Goal: Task Accomplishment & Management: Complete application form

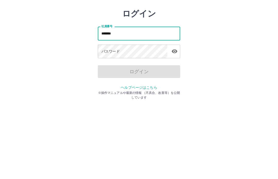
type input "*******"
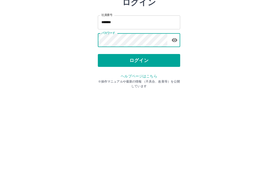
click at [138, 89] on button "ログイン" at bounding box center [139, 95] width 82 height 13
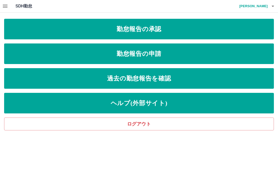
click at [139, 54] on link "勤怠報告の申請" at bounding box center [139, 53] width 270 height 21
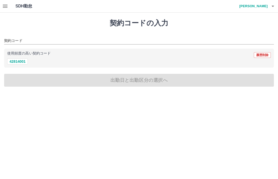
click at [19, 61] on button "42814001" at bounding box center [17, 61] width 21 height 6
type input "********"
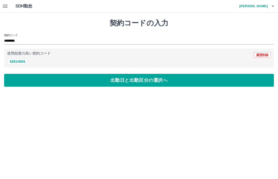
click at [129, 77] on button "出勤日と出勤区分の選択へ" at bounding box center [139, 80] width 270 height 13
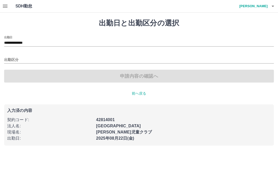
click at [12, 58] on input "出勤区分" at bounding box center [139, 60] width 270 height 6
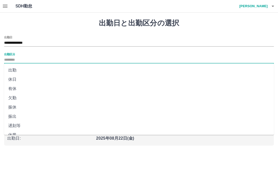
click at [13, 70] on li "出勤" at bounding box center [139, 70] width 270 height 9
type input "**"
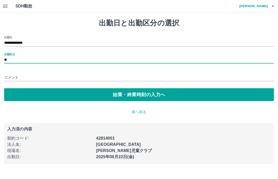
click at [135, 92] on button "始業・終業時刻の入力へ" at bounding box center [139, 94] width 270 height 13
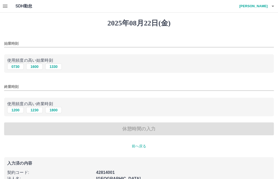
click at [122, 41] on input "始業時刻" at bounding box center [139, 43] width 270 height 7
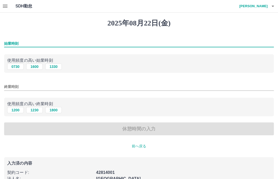
click at [118, 43] on input "始業時刻" at bounding box center [139, 43] width 270 height 7
click at [127, 39] on div "始業時刻" at bounding box center [139, 42] width 270 height 12
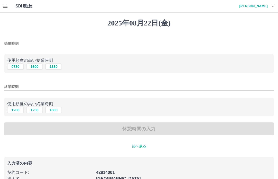
click at [109, 38] on div "始業時刻" at bounding box center [139, 42] width 270 height 12
click at [29, 40] on input "始業時刻" at bounding box center [139, 43] width 270 height 7
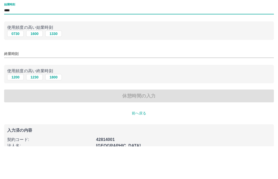
type input "****"
click at [54, 107] on button "1800" at bounding box center [53, 110] width 16 height 6
type input "****"
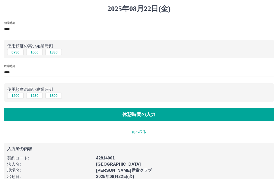
click at [139, 114] on button "休憩時間の入力" at bounding box center [139, 114] width 270 height 13
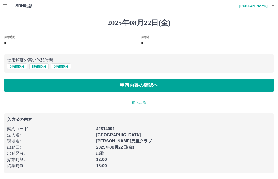
scroll to position [0, 0]
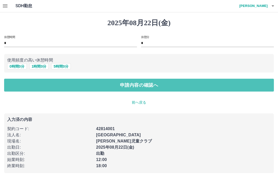
click at [135, 85] on button "申請内容の確認へ" at bounding box center [139, 85] width 270 height 13
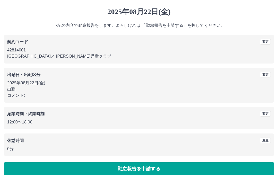
scroll to position [11, 0]
click at [137, 169] on button "勤怠報告を申請する" at bounding box center [139, 168] width 270 height 13
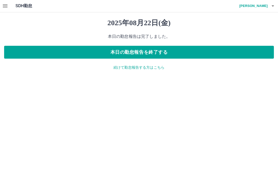
click at [150, 49] on button "本日の勤怠報告を終了する" at bounding box center [139, 52] width 270 height 13
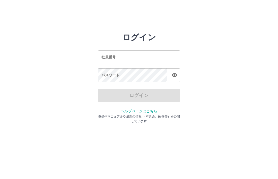
click at [148, 56] on input "社員番号" at bounding box center [139, 57] width 82 height 14
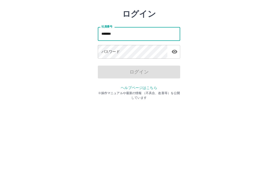
type input "*******"
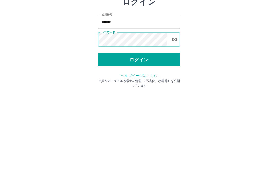
click at [138, 89] on button "ログイン" at bounding box center [139, 95] width 82 height 13
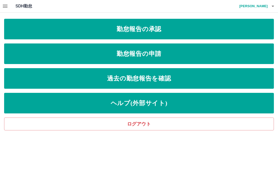
click at [183, 64] on link "勤怠報告の申請" at bounding box center [139, 53] width 270 height 21
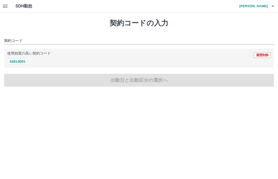
click at [17, 55] on div "使用頻度の高い契約コード 履歴削除" at bounding box center [138, 55] width 263 height 7
click at [18, 61] on button "42814001" at bounding box center [17, 61] width 21 height 6
type input "********"
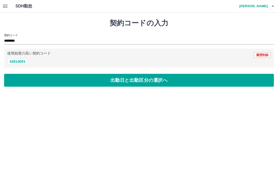
click at [138, 79] on button "出勤日と出勤区分の選択へ" at bounding box center [139, 80] width 270 height 13
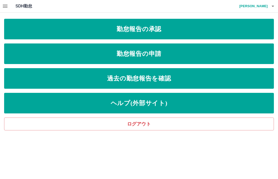
click at [137, 26] on link "勤怠報告の承認" at bounding box center [139, 29] width 270 height 21
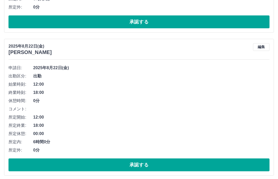
scroll to position [450, 0]
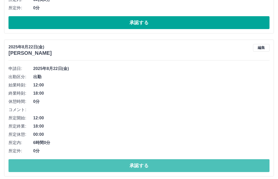
click at [136, 164] on button "承認する" at bounding box center [138, 165] width 261 height 13
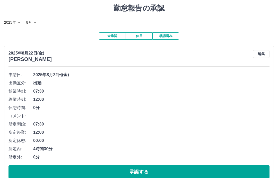
scroll to position [15, 0]
click at [32, 117] on span "コメント:" at bounding box center [20, 116] width 25 height 6
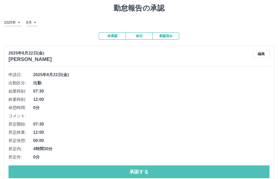
click at [135, 171] on button "承認する" at bounding box center [138, 171] width 261 height 13
click at [138, 170] on button "承認する" at bounding box center [138, 171] width 261 height 13
click at [138, 171] on button "承認する" at bounding box center [138, 171] width 261 height 13
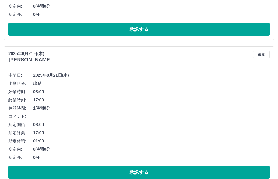
scroll to position [157, 0]
